Goal: Navigation & Orientation: Find specific page/section

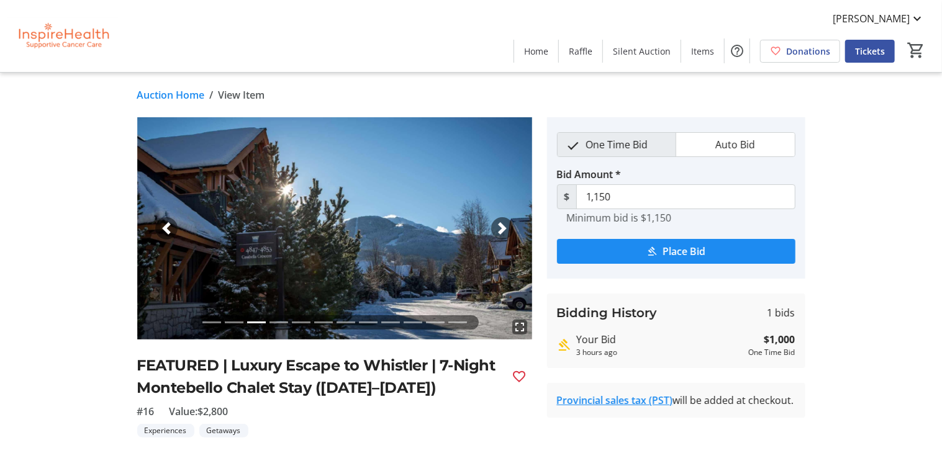
click at [170, 98] on link "Auction Home" at bounding box center [171, 95] width 68 height 15
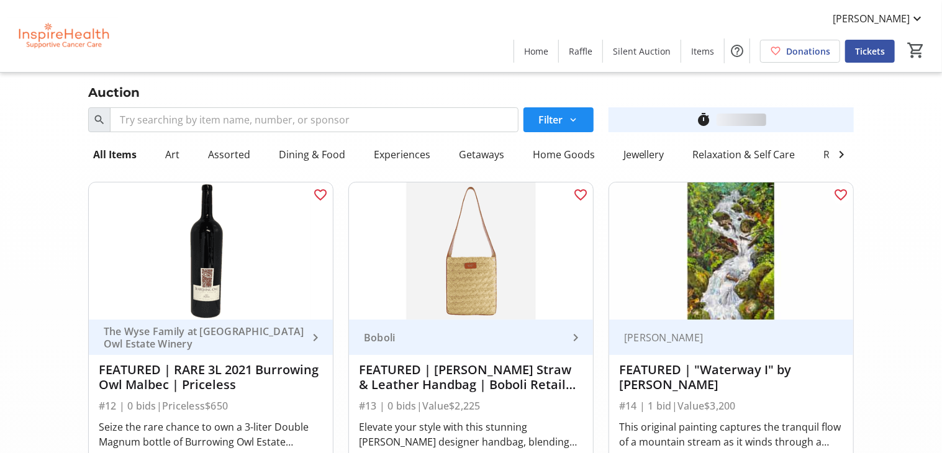
scroll to position [447, 0]
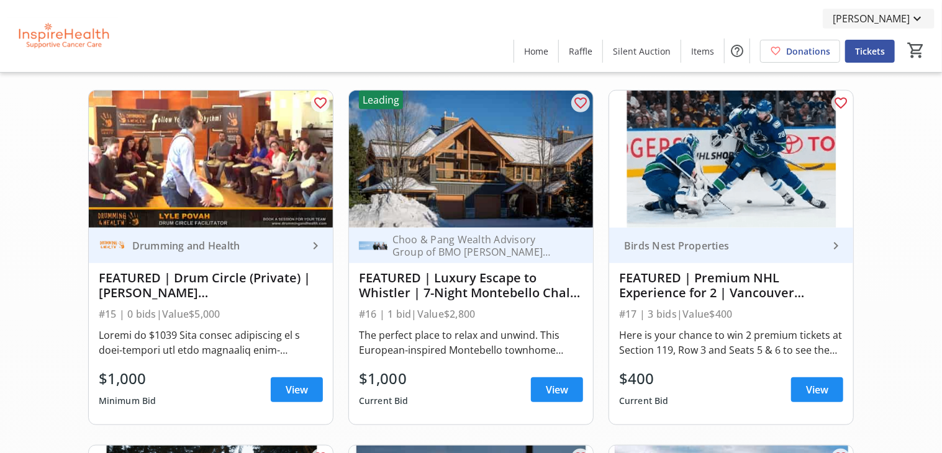
click at [906, 20] on span "[PERSON_NAME]" at bounding box center [871, 18] width 77 height 15
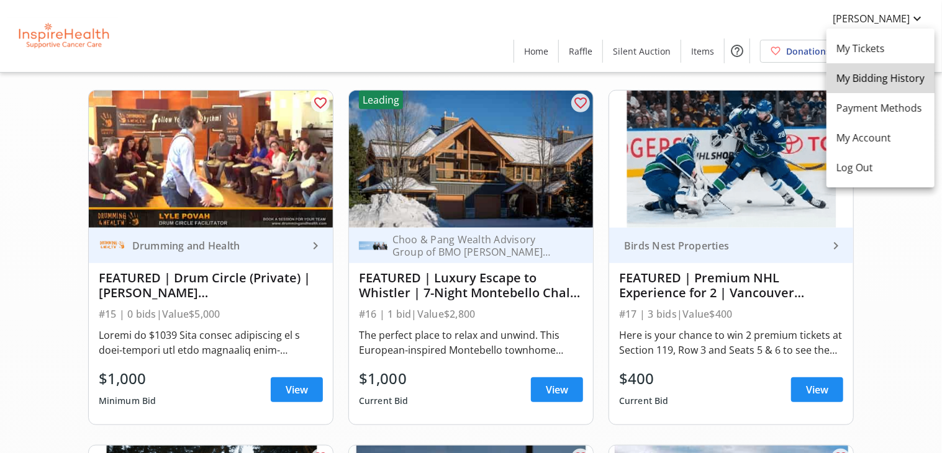
click at [886, 86] on link "My Bidding History" at bounding box center [881, 78] width 108 height 30
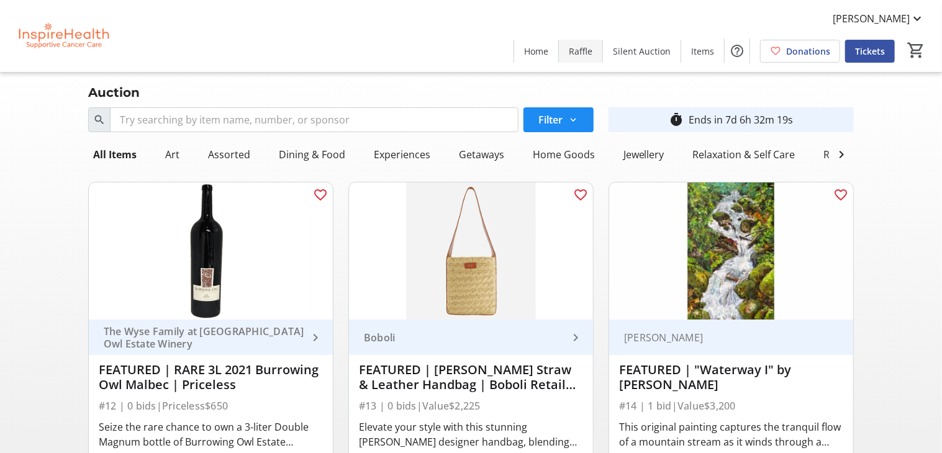
click at [590, 52] on span "Raffle" at bounding box center [581, 51] width 24 height 13
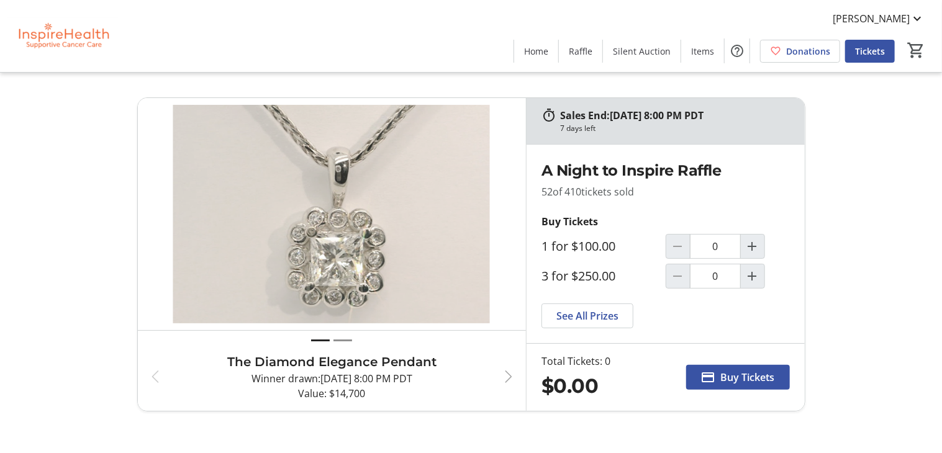
click at [511, 375] on span "button" at bounding box center [508, 377] width 15 height 15
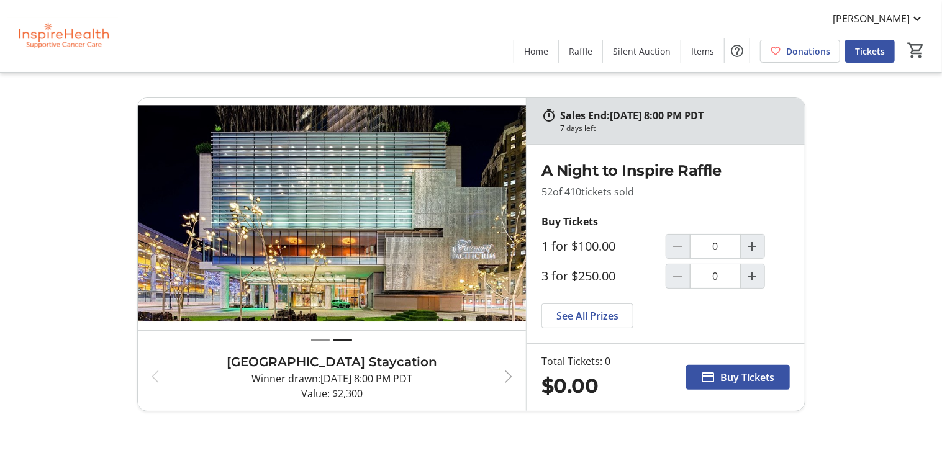
click at [511, 375] on span "button" at bounding box center [508, 377] width 15 height 15
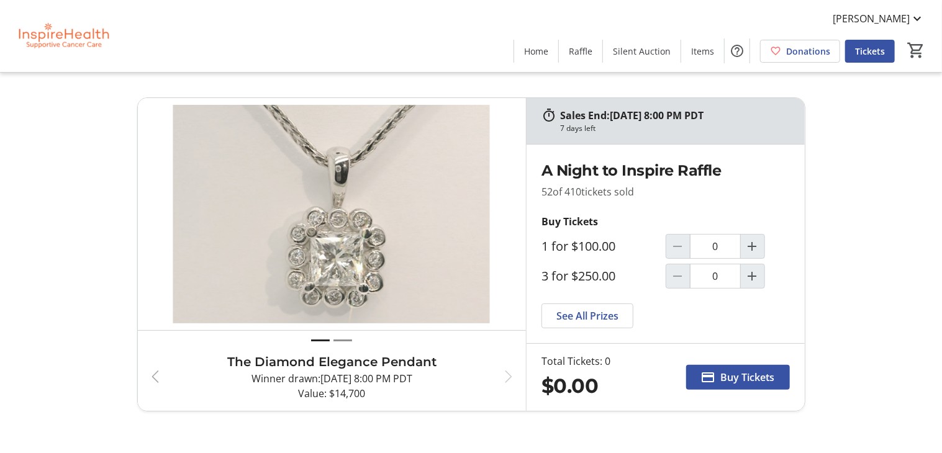
click at [152, 383] on span "button" at bounding box center [155, 377] width 15 height 15
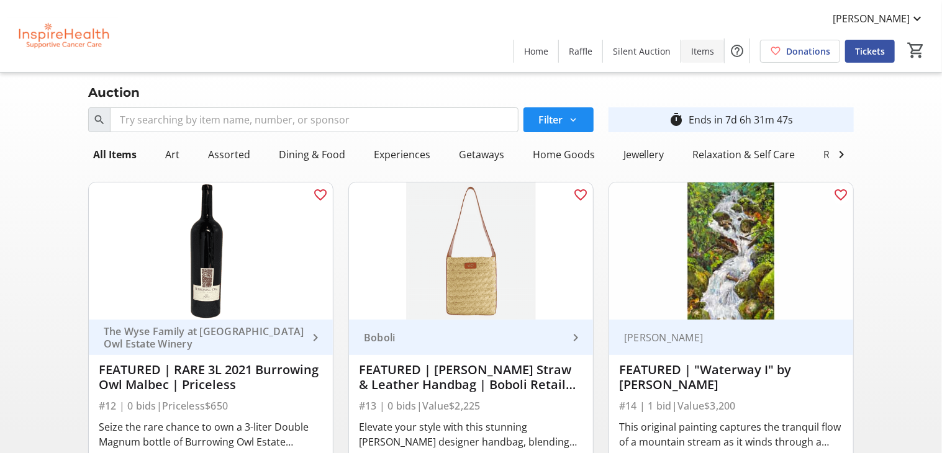
click at [710, 51] on span "Items" at bounding box center [702, 51] width 23 height 13
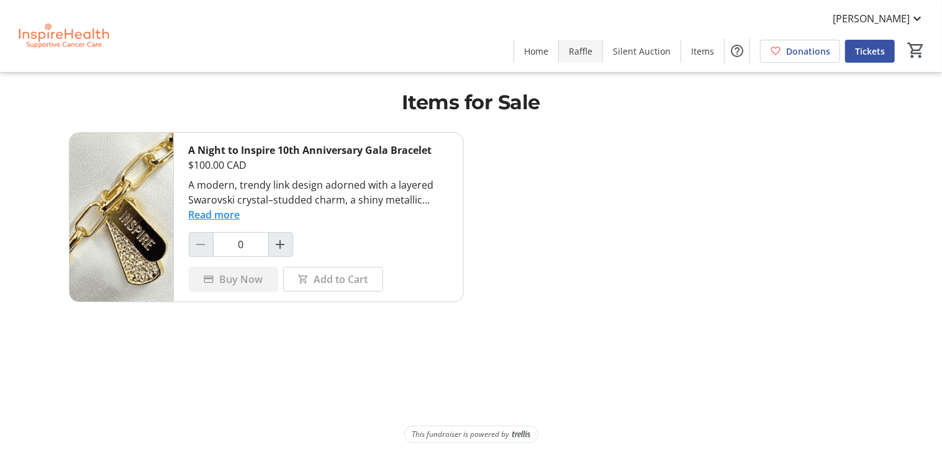
click at [591, 57] on span "Raffle" at bounding box center [581, 51] width 24 height 13
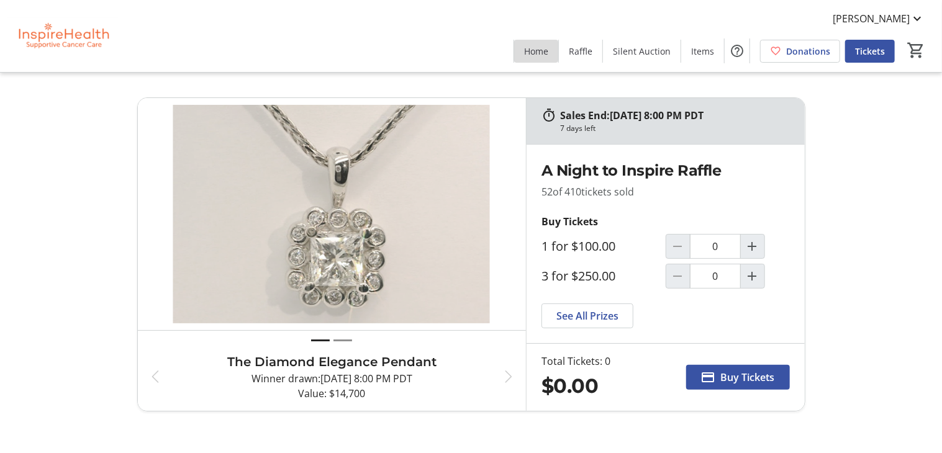
click at [538, 52] on span "Home" at bounding box center [536, 51] width 24 height 13
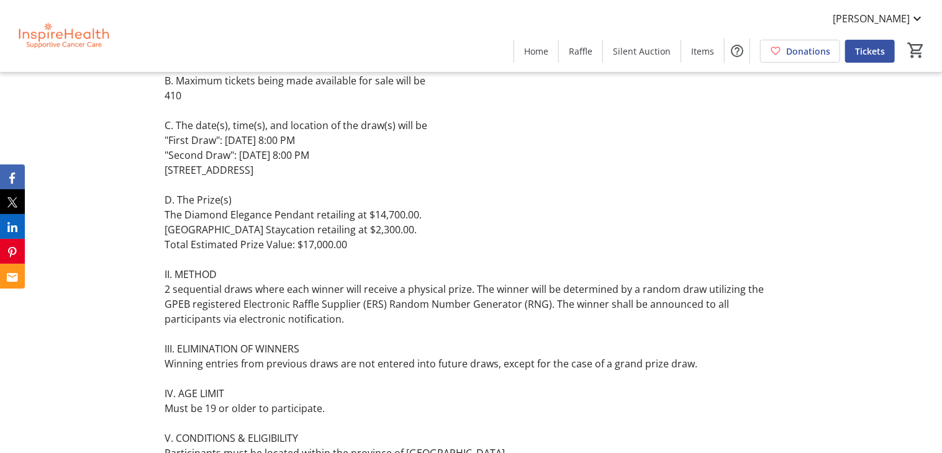
scroll to position [398, 0]
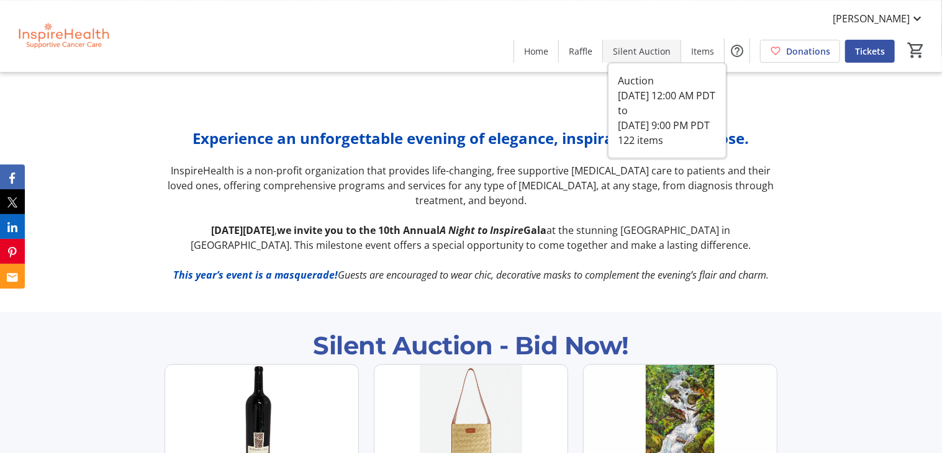
click at [659, 52] on span "Silent Auction" at bounding box center [642, 51] width 58 height 13
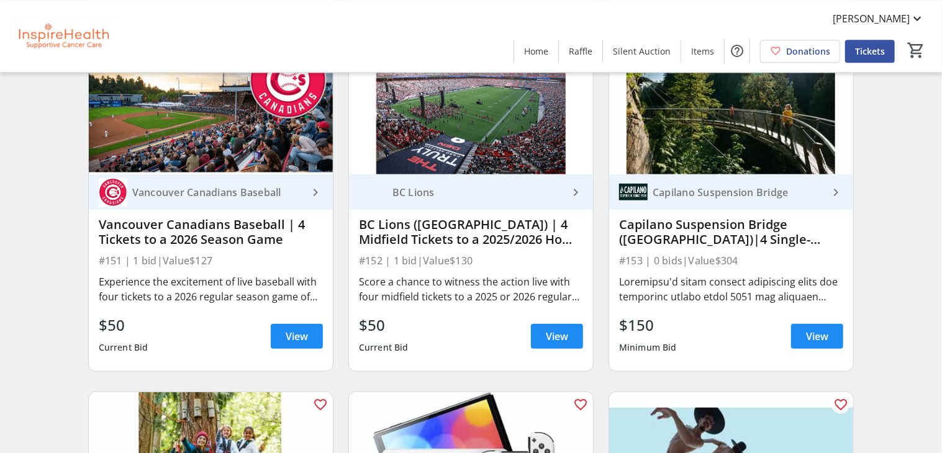
scroll to position [3299, 0]
